Goal: Information Seeking & Learning: Learn about a topic

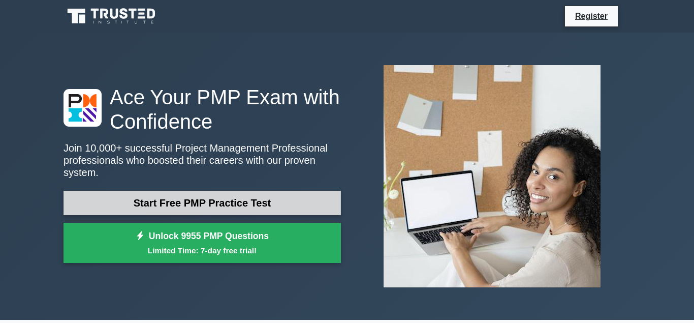
click at [280, 195] on link "Start Free PMP Practice Test" at bounding box center [201, 202] width 277 height 24
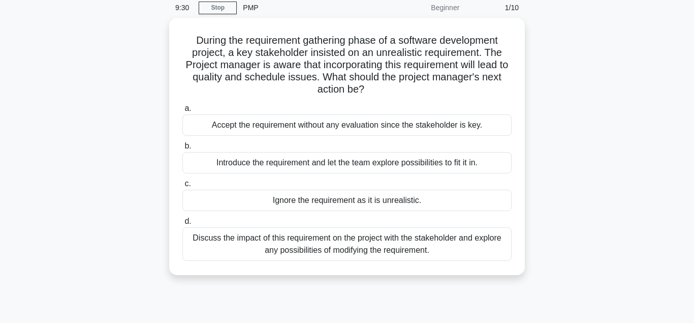
scroll to position [19, 0]
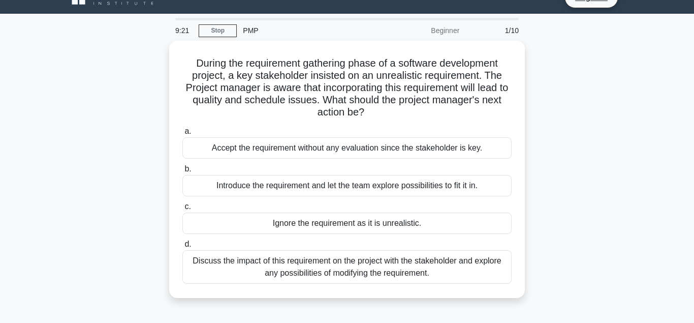
click at [510, 33] on div "1/10" at bounding box center [494, 30] width 59 height 20
click at [448, 29] on div "Beginner" at bounding box center [420, 30] width 89 height 20
click at [246, 18] on main "9:15 Stop PMP Beginner 1/10 During the requirement gathering phase of a softwar…" at bounding box center [347, 272] width 694 height 516
click at [248, 30] on div "PMP" at bounding box center [307, 30] width 140 height 20
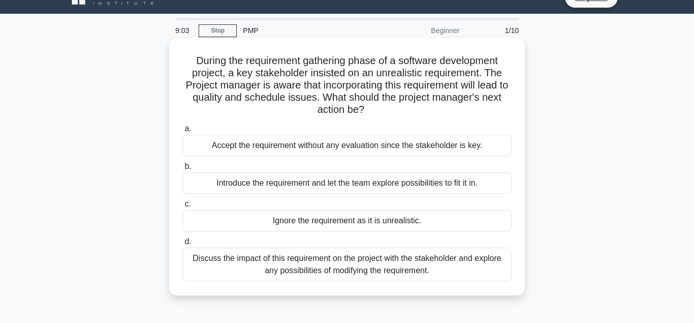
click at [275, 139] on div "Accept the requirement without any evaluation since the stakeholder is key." at bounding box center [346, 145] width 329 height 21
click at [182, 132] on input "a. Accept the requirement without any evaluation since the stakeholder is key." at bounding box center [182, 128] width 0 height 7
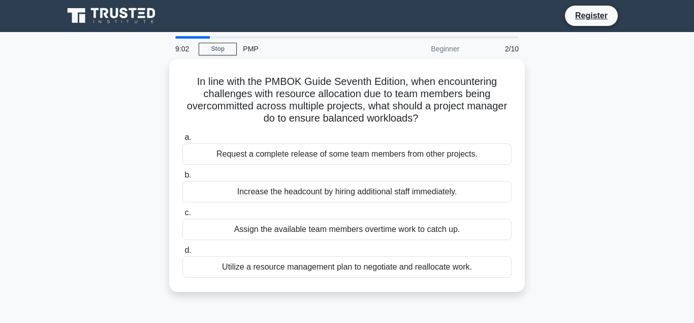
scroll to position [0, 0]
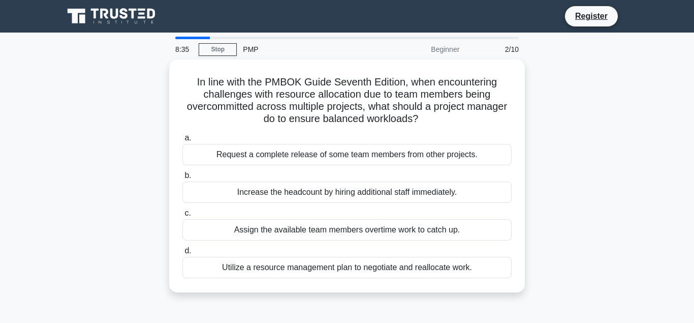
click at [250, 50] on div "PMP" at bounding box center [307, 49] width 140 height 20
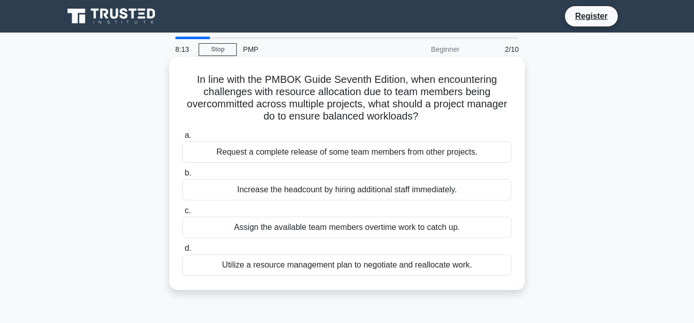
click at [247, 191] on div "Increase the headcount by hiring additional staff immediately." at bounding box center [346, 189] width 329 height 21
click at [182, 176] on input "b. Increase the headcount by hiring additional staff immediately." at bounding box center [182, 173] width 0 height 7
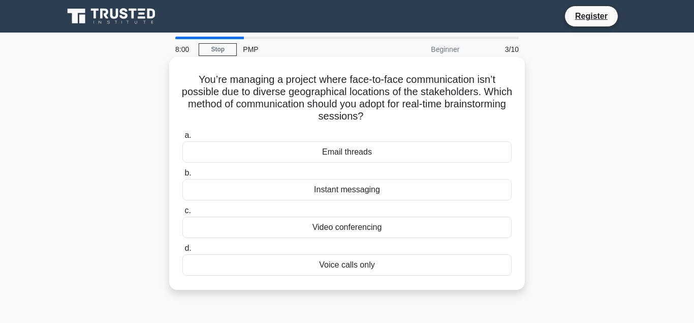
click at [259, 226] on div "Video conferencing" at bounding box center [346, 226] width 329 height 21
click at [182, 214] on input "c. Video conferencing" at bounding box center [182, 210] width 0 height 7
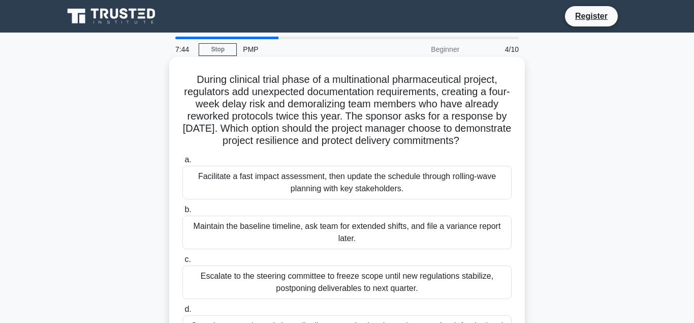
click at [412, 233] on div "Maintain the baseline timeline, ask team for extended shifts, and file a varian…" at bounding box center [346, 232] width 329 height 34
click at [182, 213] on input "b. Maintain the baseline timeline, ask team for extended shifts, and file a var…" at bounding box center [182, 209] width 0 height 7
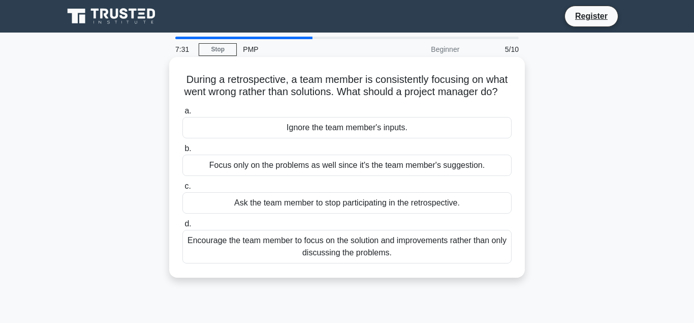
click at [405, 129] on div "Ignore the team member's inputs." at bounding box center [346, 127] width 329 height 21
click at [182, 114] on input "a. Ignore the team member's inputs." at bounding box center [182, 111] width 0 height 7
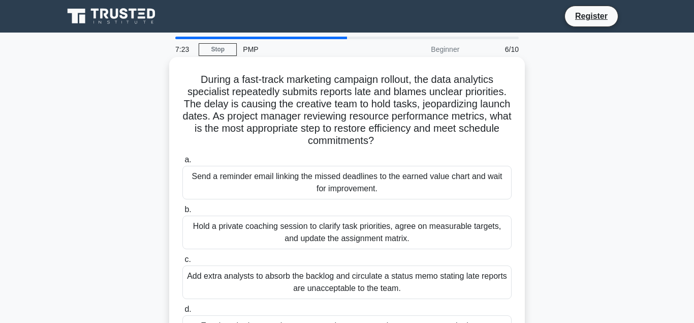
click at [381, 184] on div "Send a reminder email linking the missed deadlines to the earned value chart an…" at bounding box center [346, 183] width 329 height 34
click at [182, 163] on input "a. Send a reminder email linking the missed deadlines to the earned value chart…" at bounding box center [182, 159] width 0 height 7
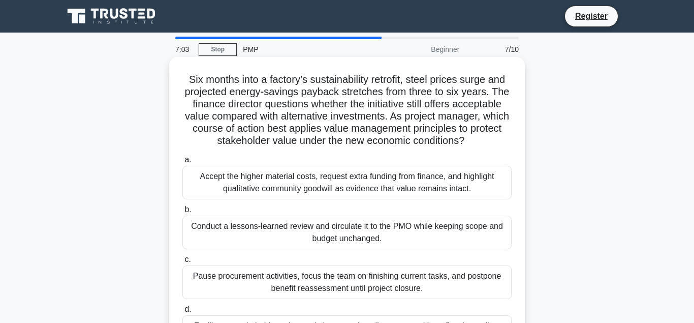
click at [315, 232] on div "Conduct a lessons-learned review and circulate it to the PMO while keeping scop…" at bounding box center [346, 232] width 329 height 34
click at [182, 213] on input "b. Conduct a lessons-learned review and circulate it to the PMO while keeping s…" at bounding box center [182, 209] width 0 height 7
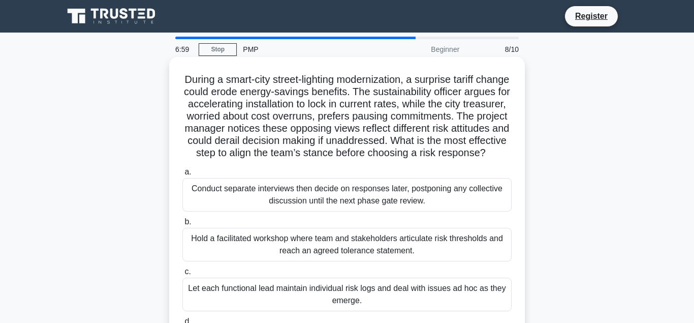
click at [312, 242] on div "Hold a facilitated workshop where team and stakeholders articulate risk thresho…" at bounding box center [346, 245] width 329 height 34
click at [182, 225] on input "b. Hold a facilitated workshop where team and stakeholders articulate risk thre…" at bounding box center [182, 221] width 0 height 7
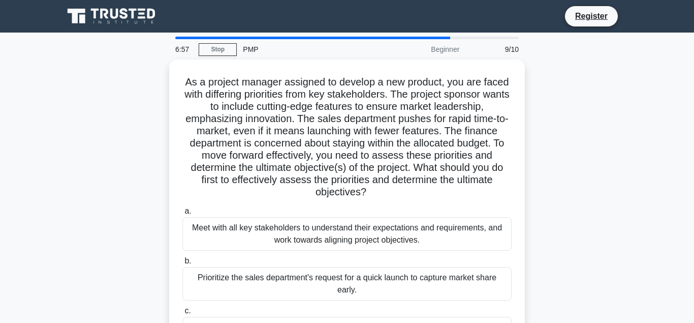
click at [312, 242] on div "Meet with all key stakeholders to understand their expectations and requirement…" at bounding box center [346, 234] width 329 height 34
click at [182, 214] on input "a. Meet with all key stakeholders to understand their expectations and requirem…" at bounding box center [182, 211] width 0 height 7
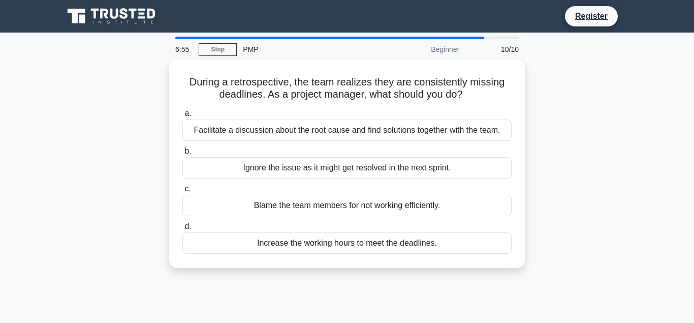
click at [312, 242] on div "Increase the working hours to meet the deadlines." at bounding box center [346, 242] width 329 height 21
click at [182, 230] on input "d. Increase the working hours to meet the deadlines." at bounding box center [182, 226] width 0 height 7
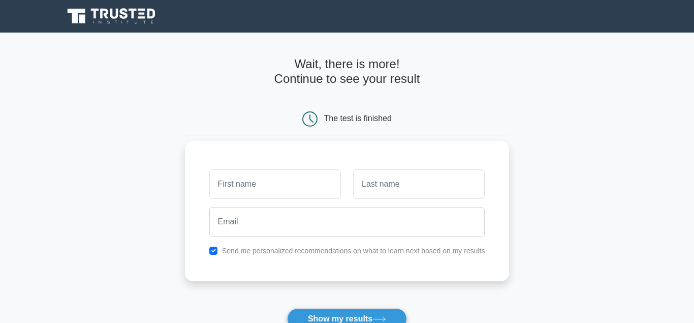
click at [280, 184] on input "text" at bounding box center [275, 183] width 132 height 29
type input "angel"
click at [377, 191] on input "text" at bounding box center [419, 183] width 132 height 29
type input "geingos"
click at [287, 308] on button "Show my results" at bounding box center [347, 318] width 120 height 21
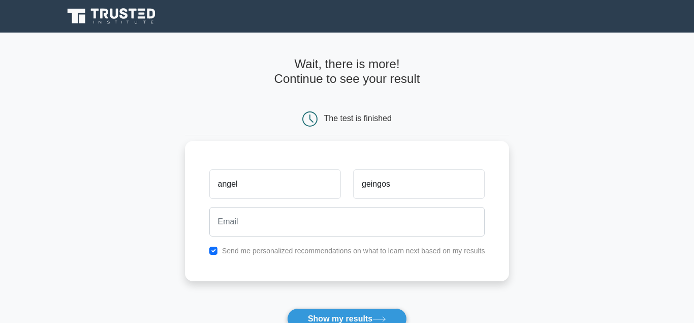
click at [274, 252] on label "Send me personalized recommendations on what to learn next based on my results" at bounding box center [353, 250] width 263 height 8
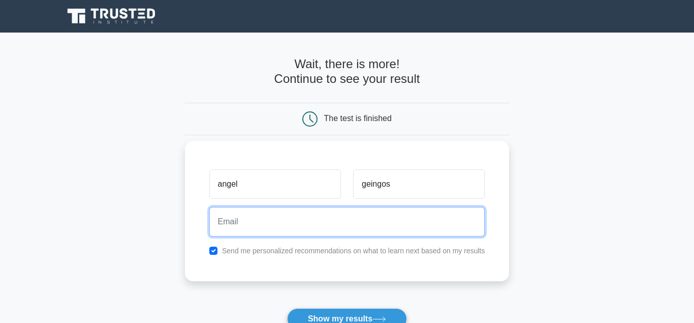
click at [227, 222] on input "email" at bounding box center [347, 221] width 276 height 29
type input "*"
type input "2"
click at [324, 226] on input "izoldanasoo@gmail.com" at bounding box center [347, 221] width 276 height 29
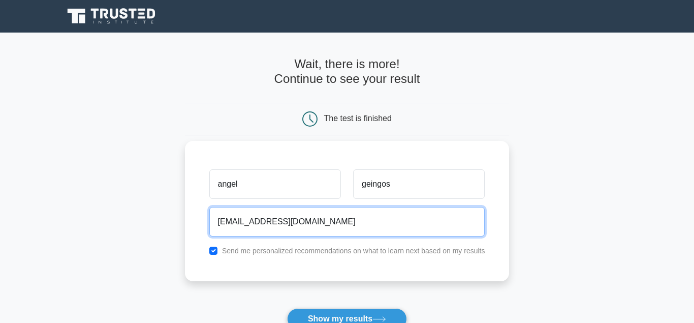
type input "izoldanasoo@gmail.com"
click at [287, 308] on button "Show my results" at bounding box center [347, 318] width 120 height 21
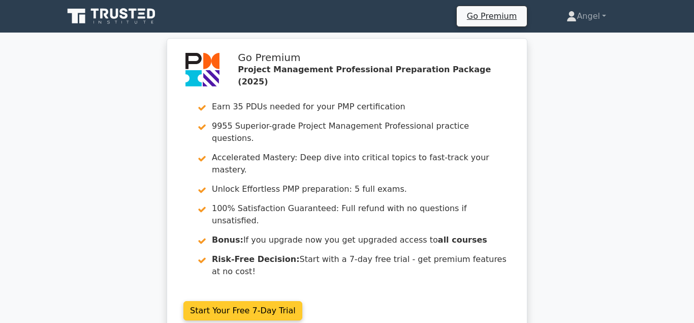
click at [223, 301] on link "Start Your Free 7-Day Trial" at bounding box center [242, 310] width 119 height 19
